Goal: Book appointment/travel/reservation

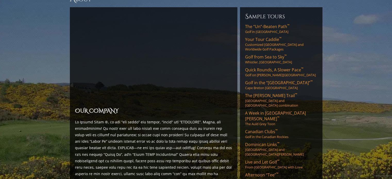
scroll to position [26, 0]
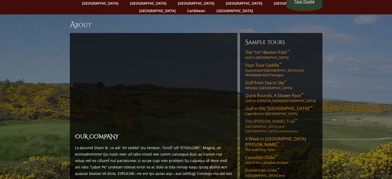
click at [257, 119] on span "The Stout Trail ™" at bounding box center [271, 122] width 52 height 6
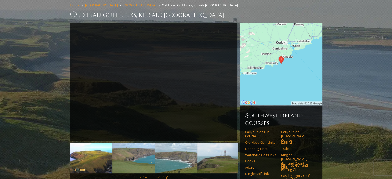
scroll to position [52, 0]
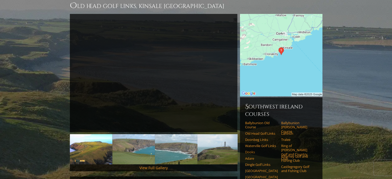
click at [254, 150] on link "Dooks" at bounding box center [261, 152] width 33 height 4
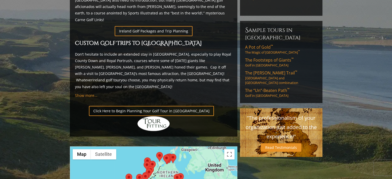
scroll to position [335, 0]
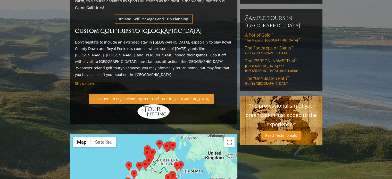
click at [101, 94] on link "Click Here to Begin Planning Your Golf Tour in Ireland" at bounding box center [151, 99] width 125 height 10
